Goal: Check status

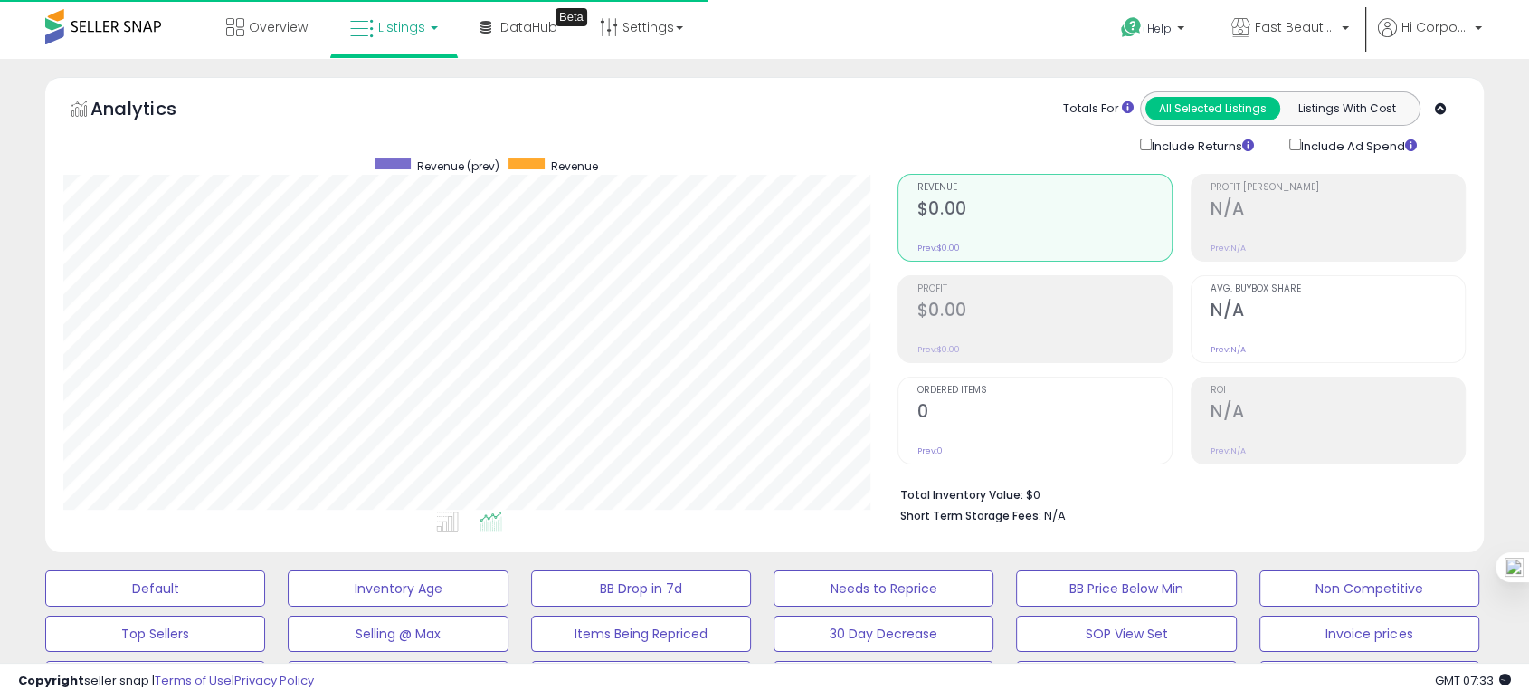
scroll to position [371, 832]
click at [1254, 35] on p "Fast Beauty ([GEOGRAPHIC_DATA])" at bounding box center [1291, 29] width 118 height 23
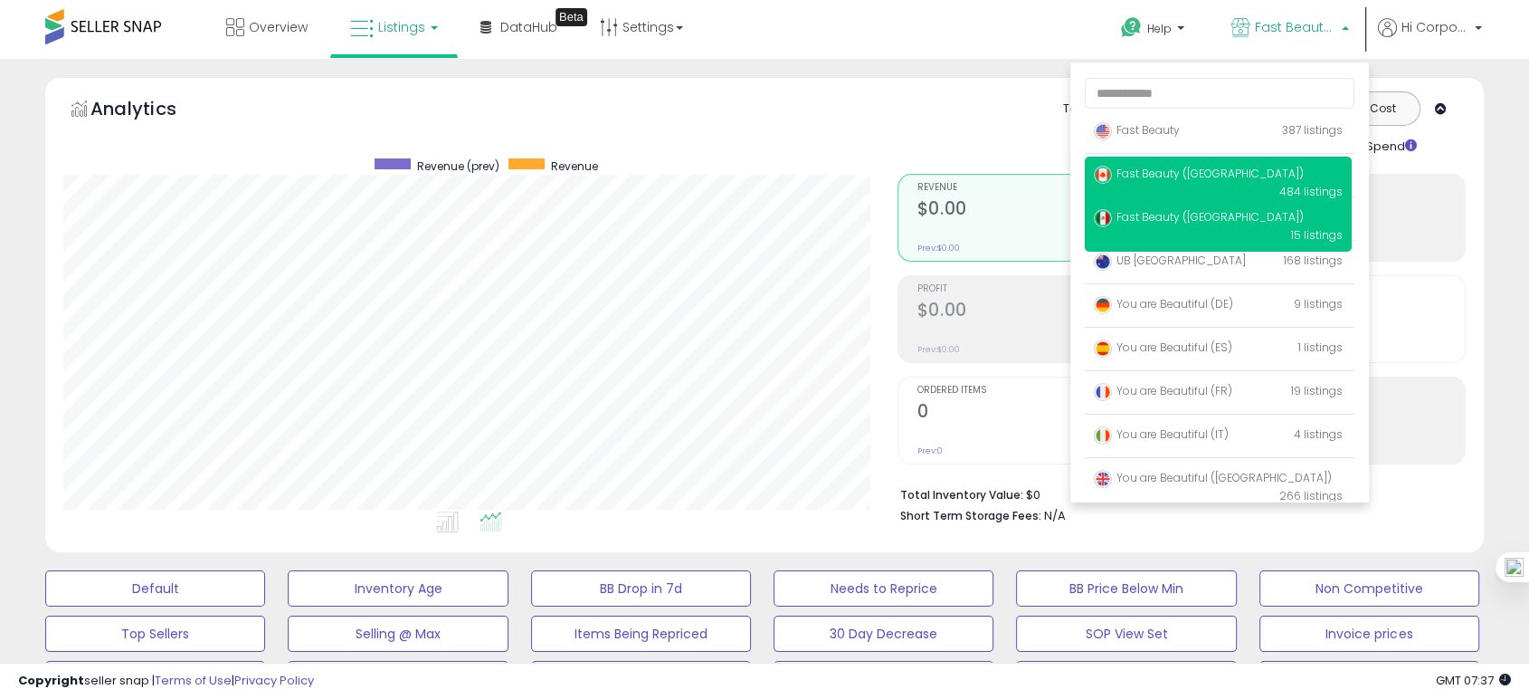
click at [1165, 166] on link "Fast Beauty (Canada) 484 listings" at bounding box center [1199, 173] width 210 height 15
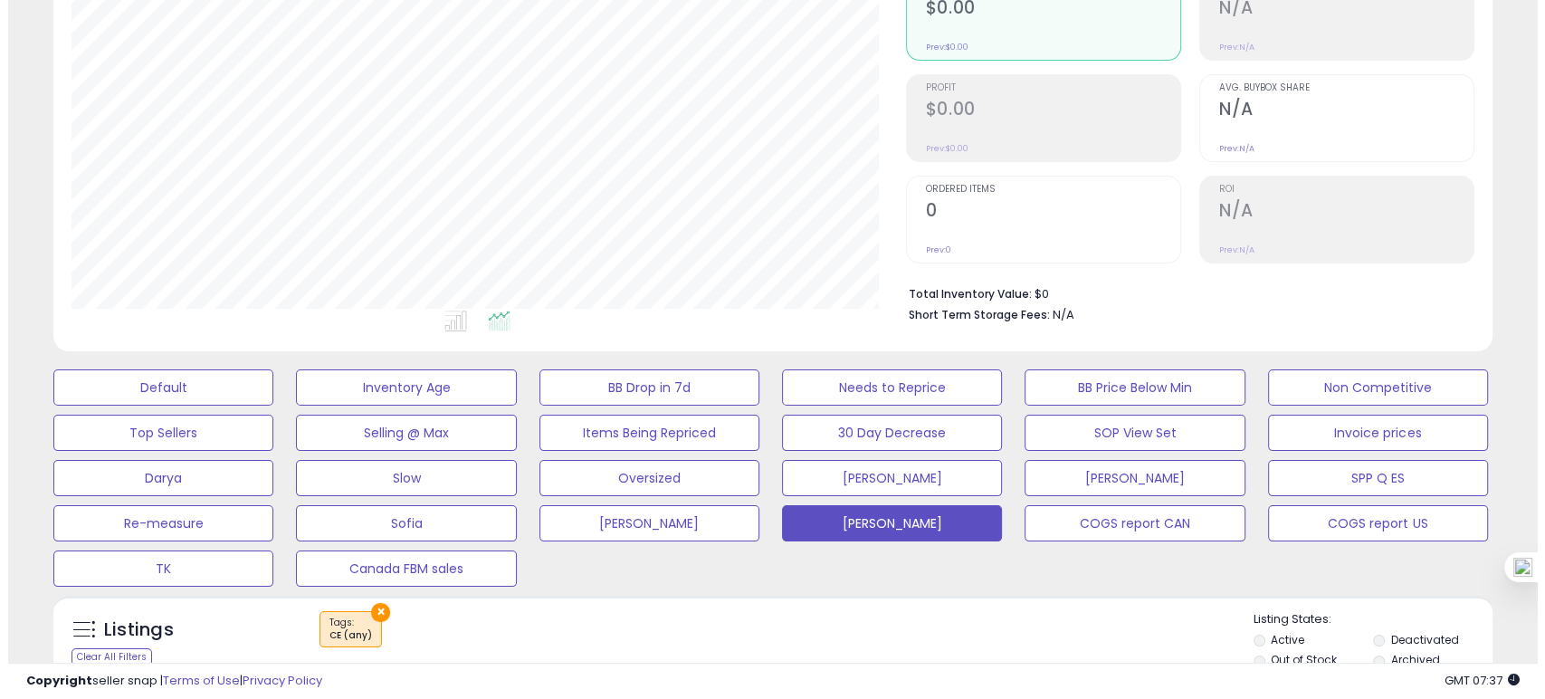
scroll to position [301, 0]
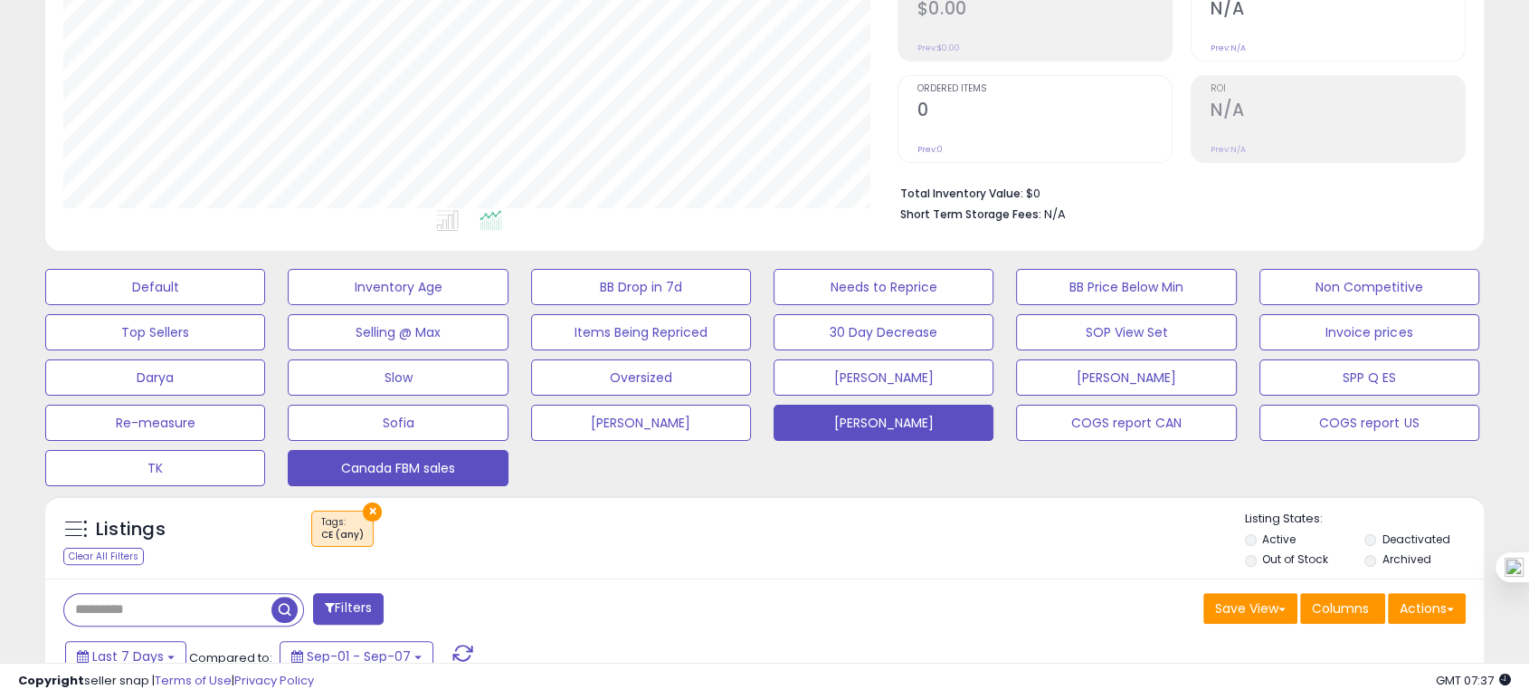
click at [385, 460] on button "Canada FBM sales" at bounding box center [398, 468] width 220 height 36
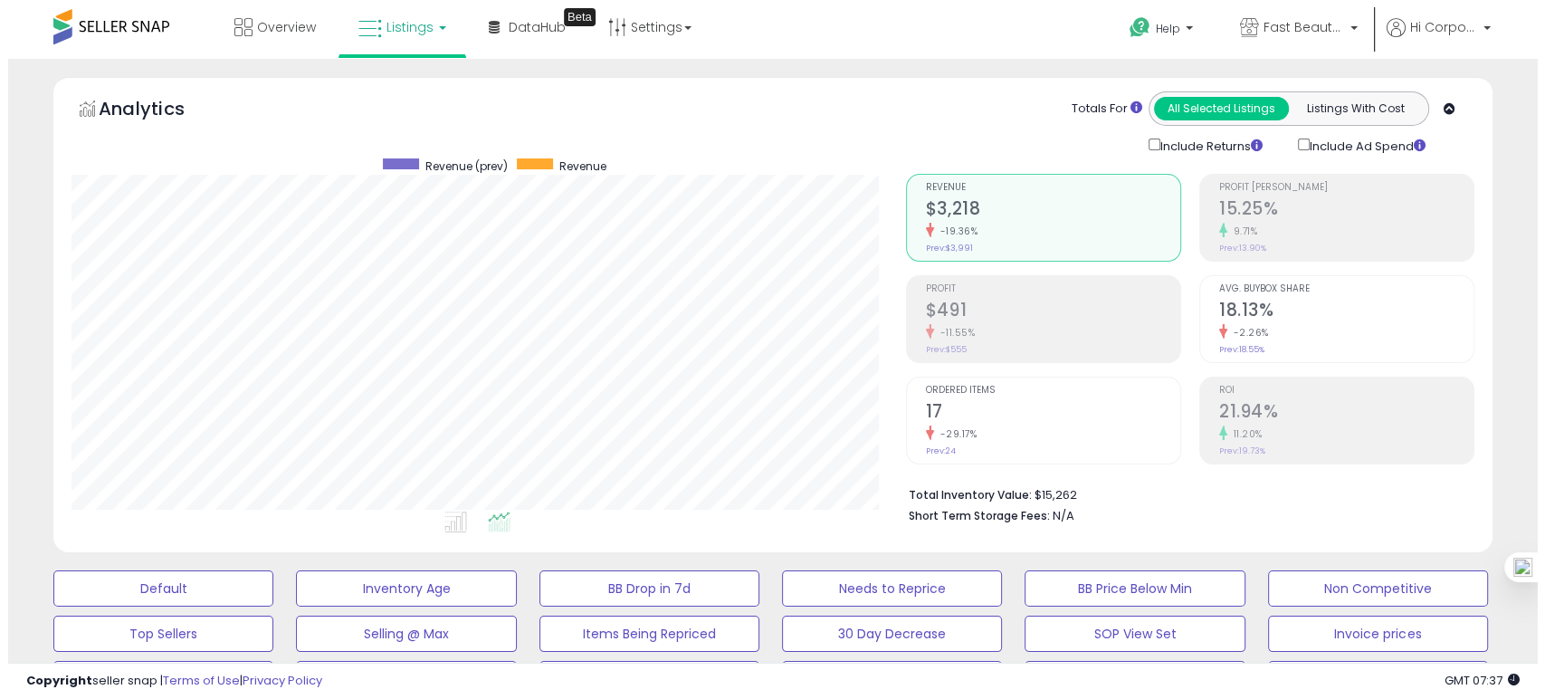
scroll to position [371, 832]
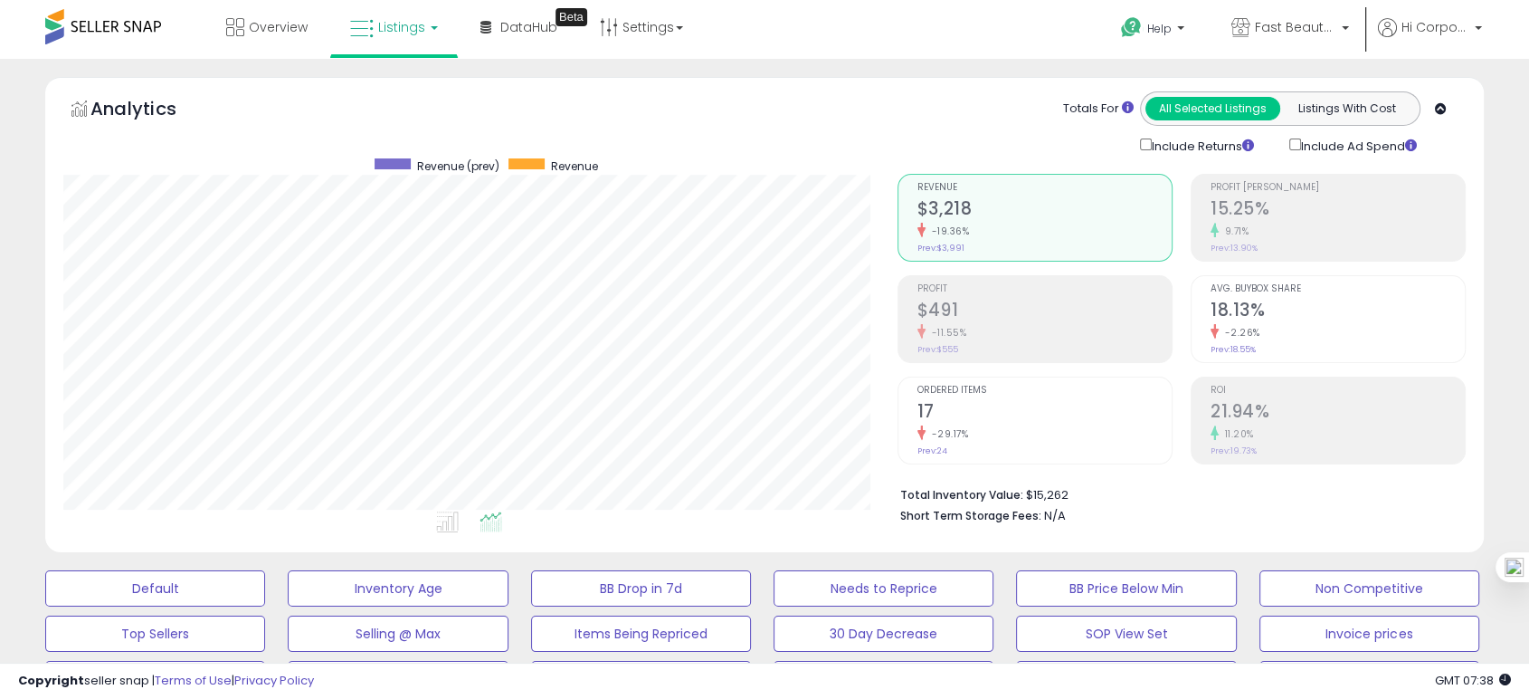
click at [941, 397] on div "Ordered Items 17 -29.17% Prev: 24" at bounding box center [1045, 417] width 254 height 81
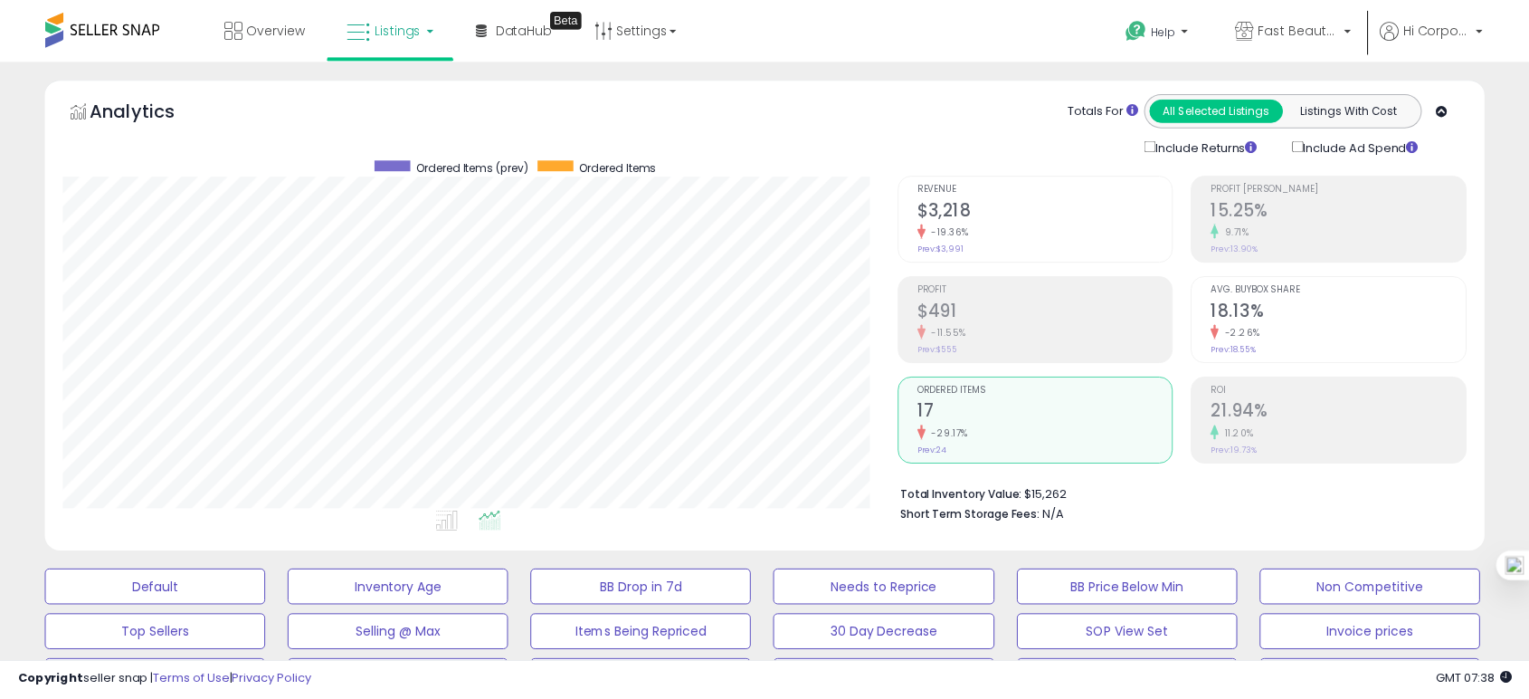
scroll to position [904481, 904017]
